Goal: Task Accomplishment & Management: Use online tool/utility

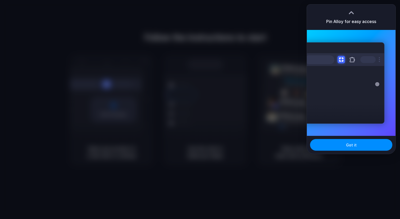
click at [352, 11] on div at bounding box center [352, 11] width 8 height 8
click at [351, 12] on div at bounding box center [352, 13] width 8 height 8
drag, startPoint x: 345, startPoint y: 137, endPoint x: 349, endPoint y: 142, distance: 6.7
click at [345, 138] on div "Got it" at bounding box center [351, 145] width 89 height 18
click at [351, 145] on span "Got it" at bounding box center [351, 145] width 11 height 6
